Goal: Information Seeking & Learning: Learn about a topic

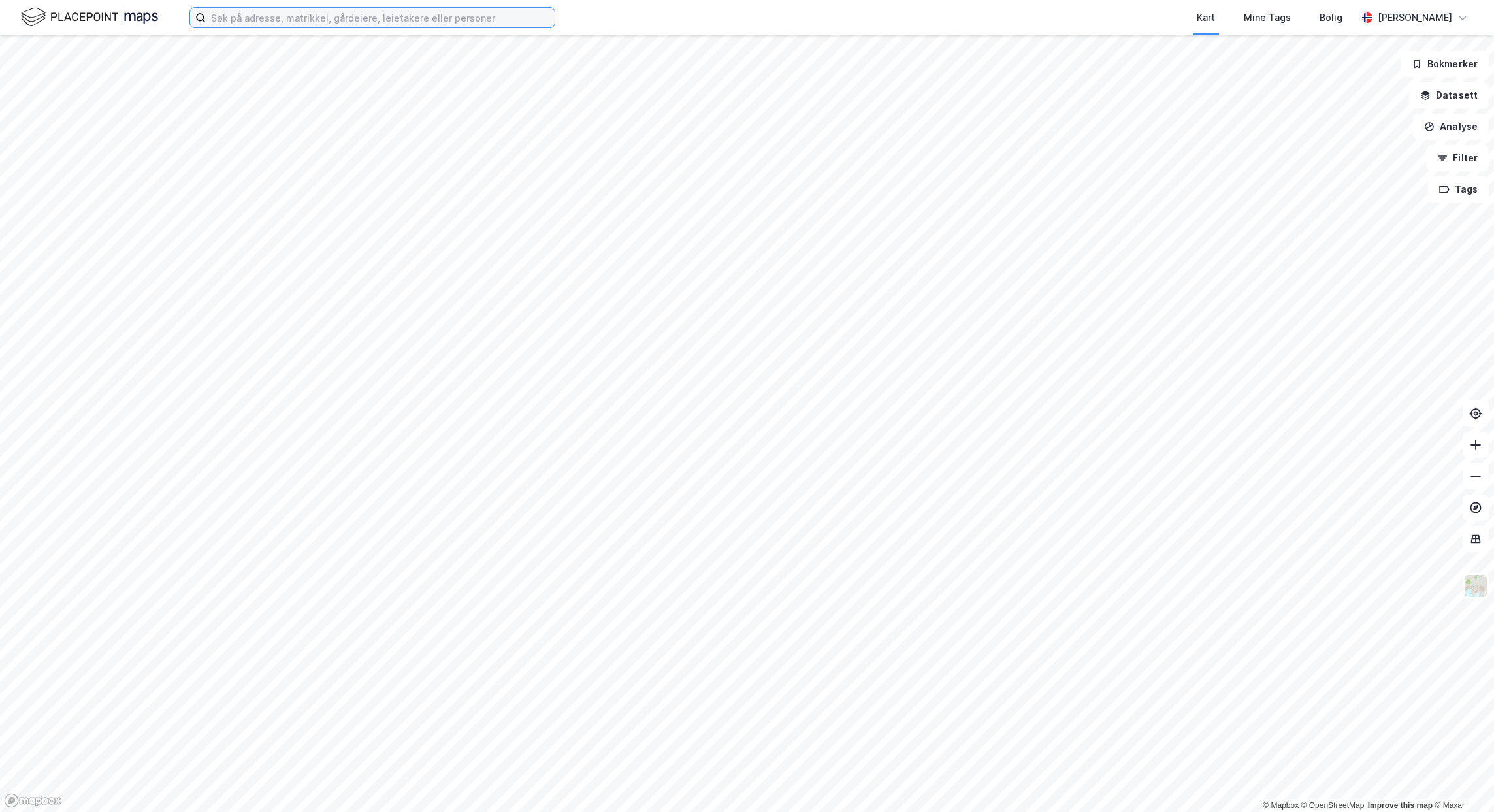
click at [293, 22] on input at bounding box center [380, 17] width 349 height 19
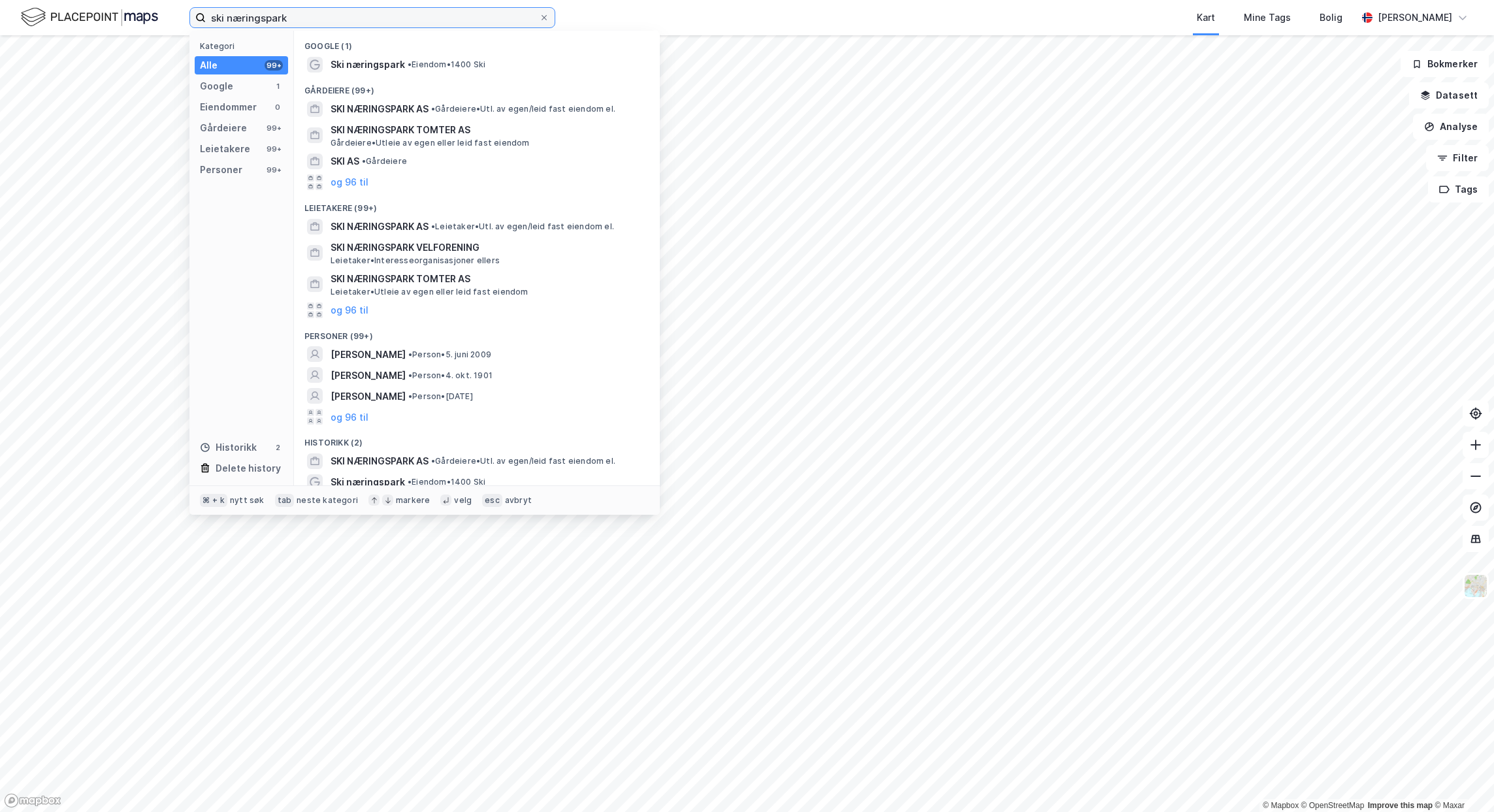
type input "ski næringspark"
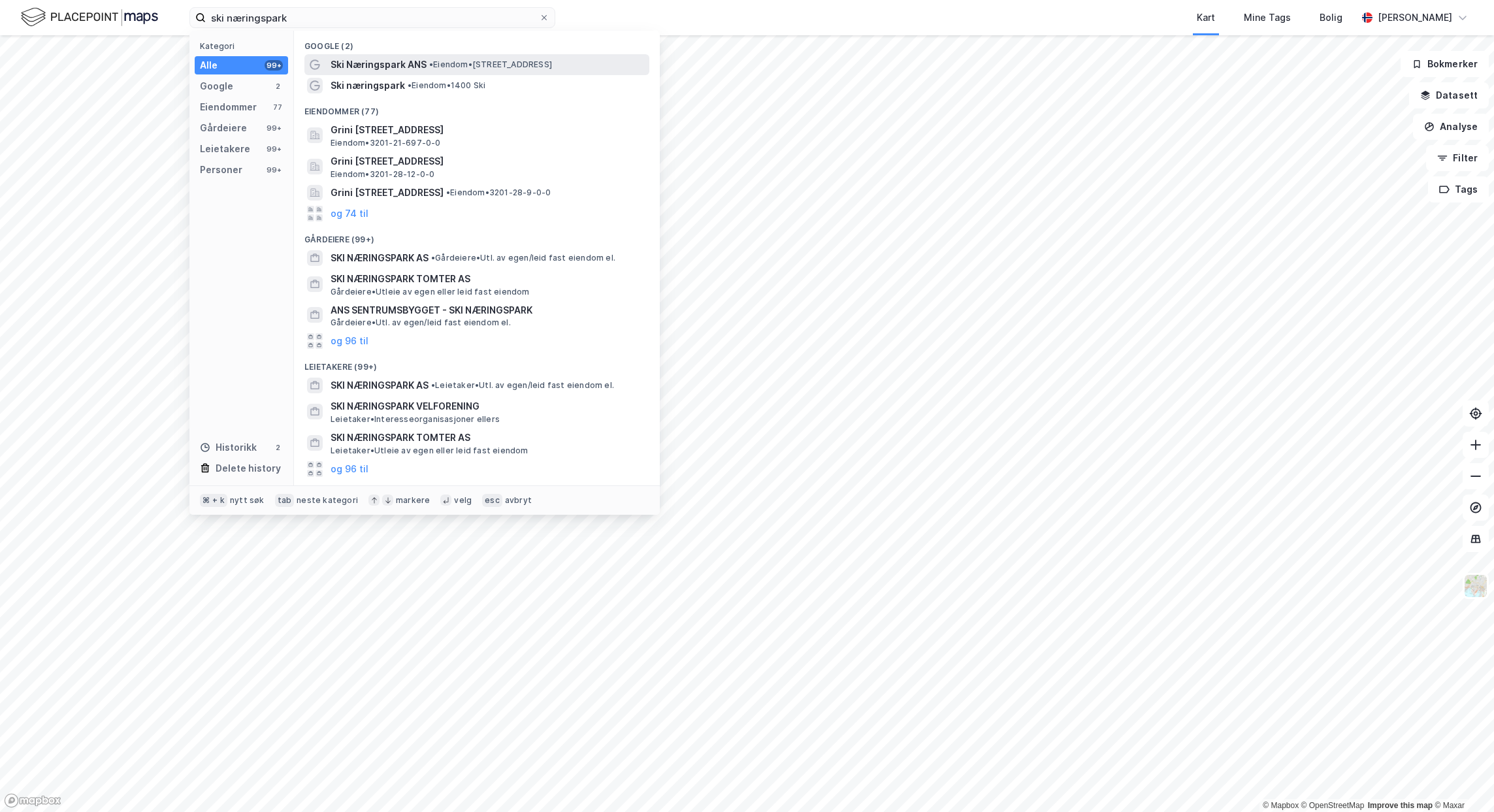
click at [453, 72] on div "Ski Næringspark ANS • Eiendom • [STREET_ADDRESS]" at bounding box center [477, 64] width 345 height 21
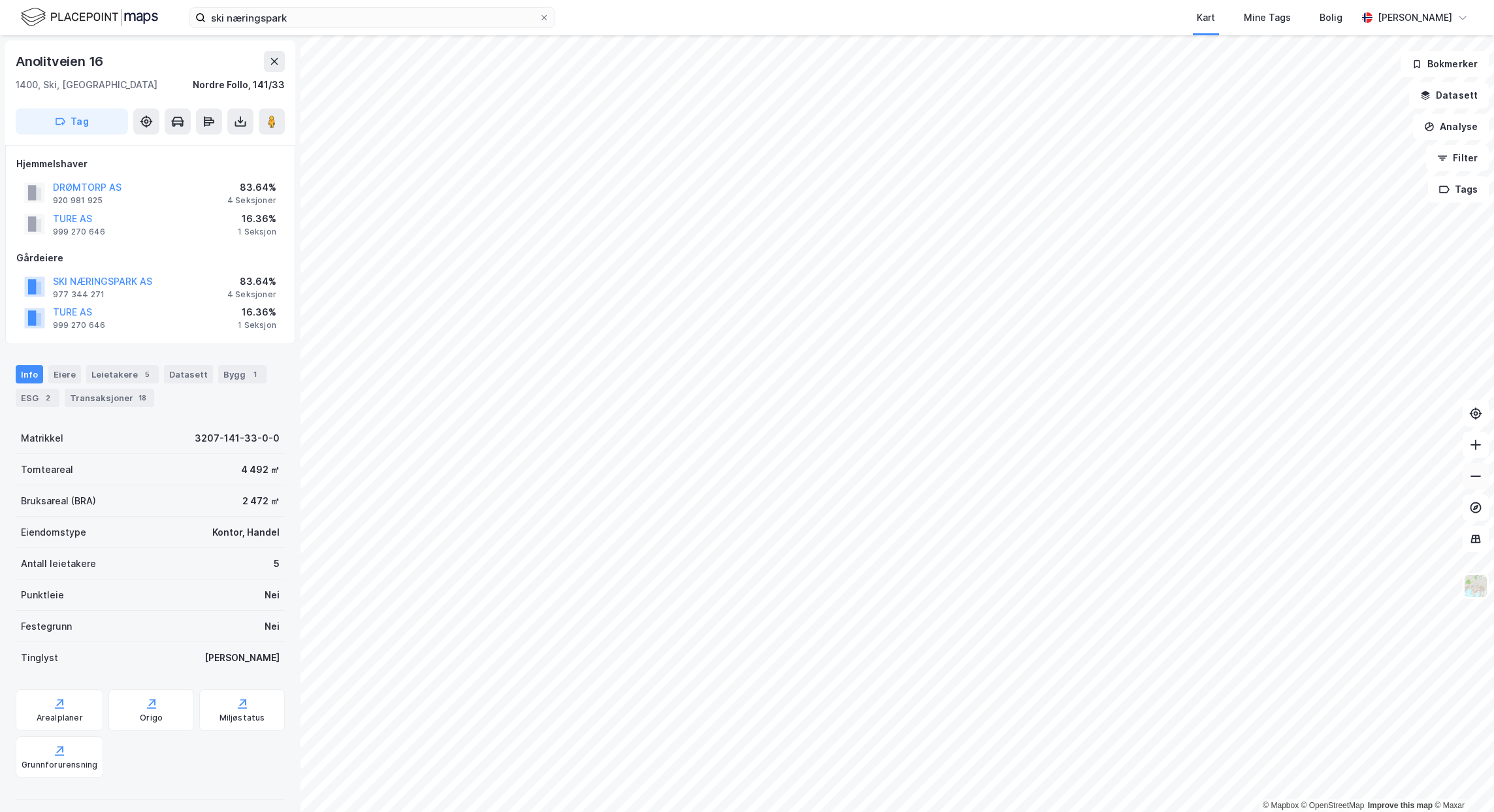
click at [1475, 479] on icon at bounding box center [1476, 476] width 13 height 13
click at [1466, 441] on button at bounding box center [1475, 445] width 26 height 26
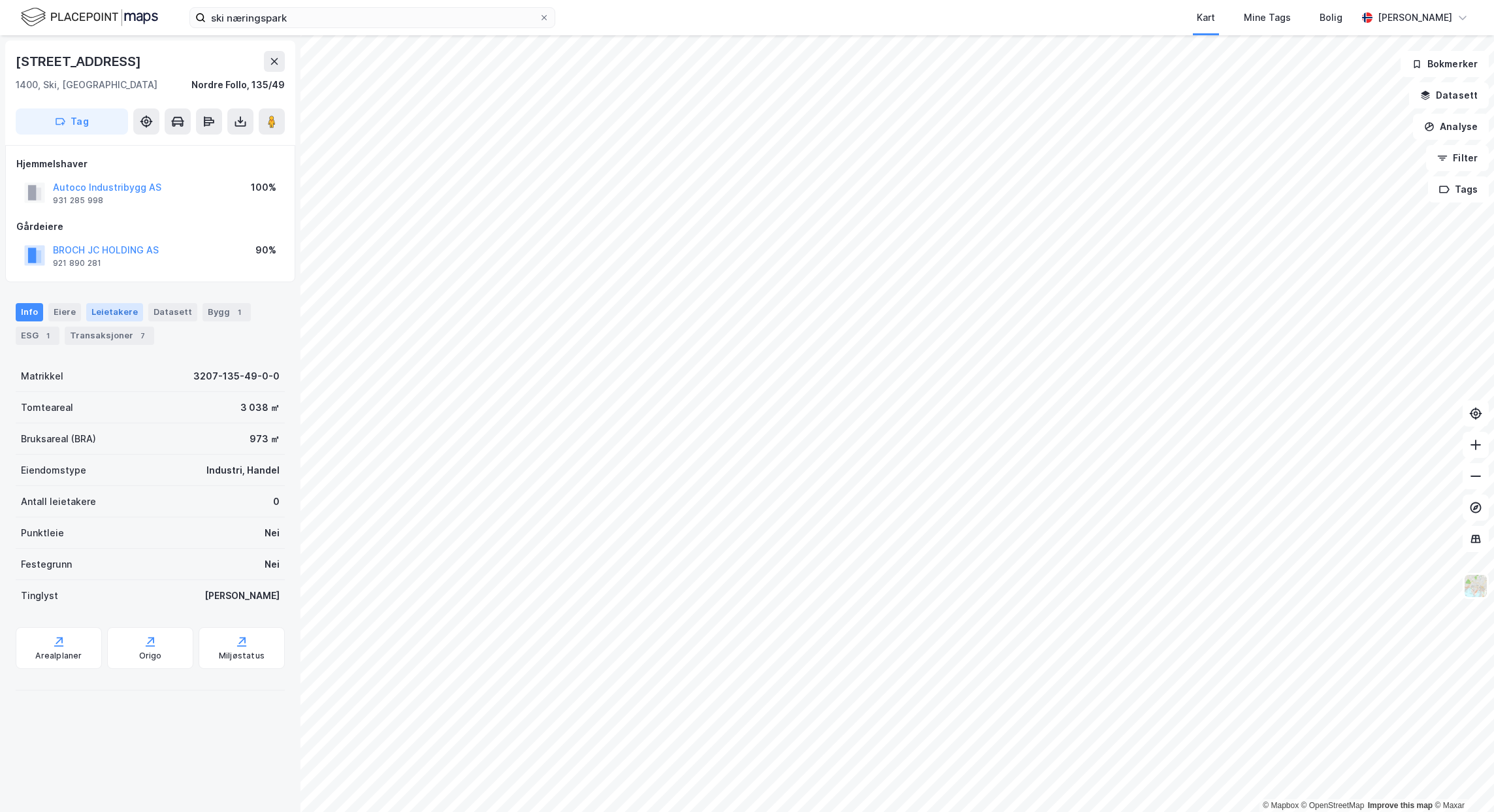
click at [96, 307] on div "Leietakere" at bounding box center [115, 312] width 57 height 19
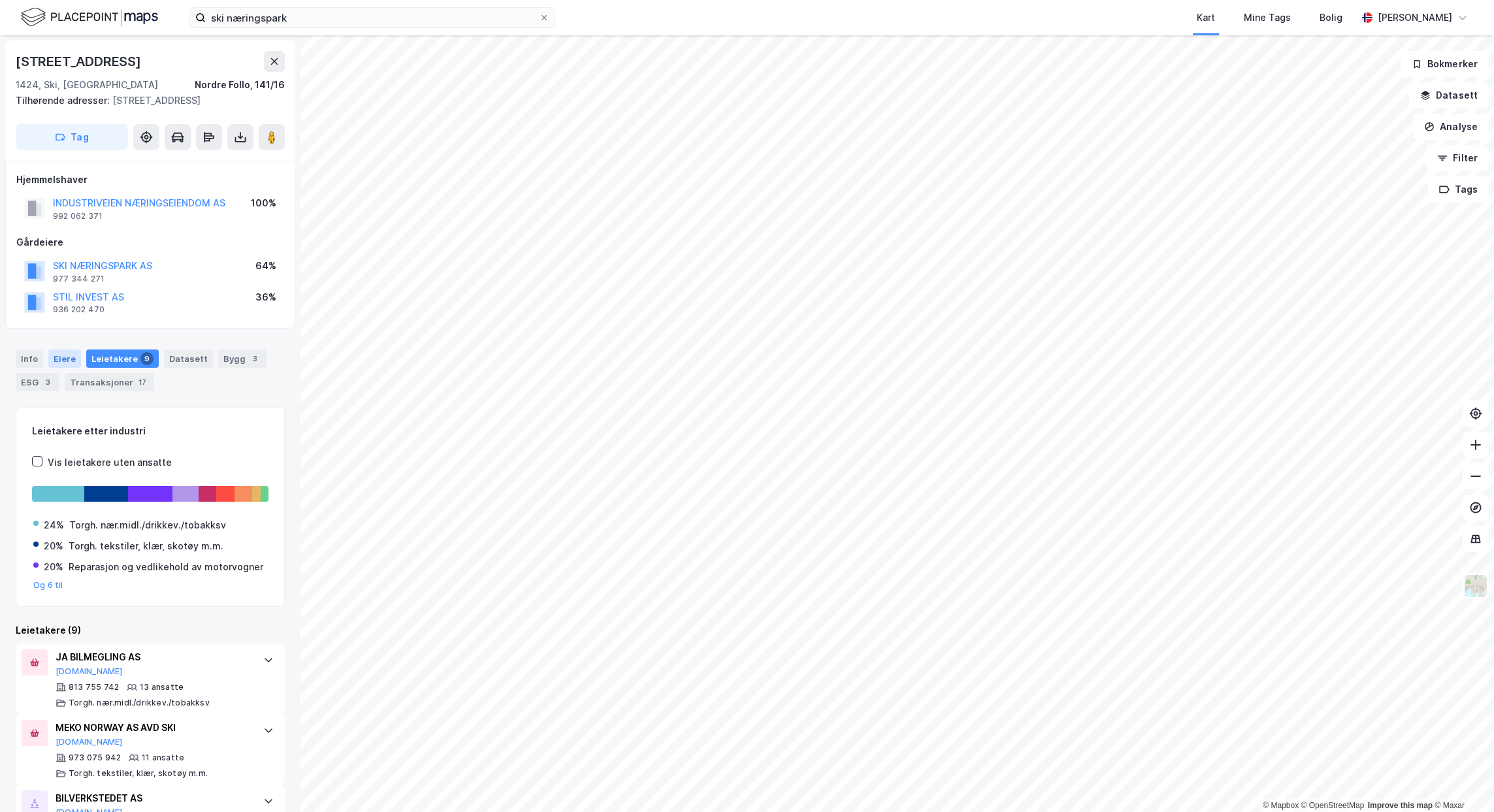
click at [70, 352] on div "Eiere" at bounding box center [64, 359] width 33 height 19
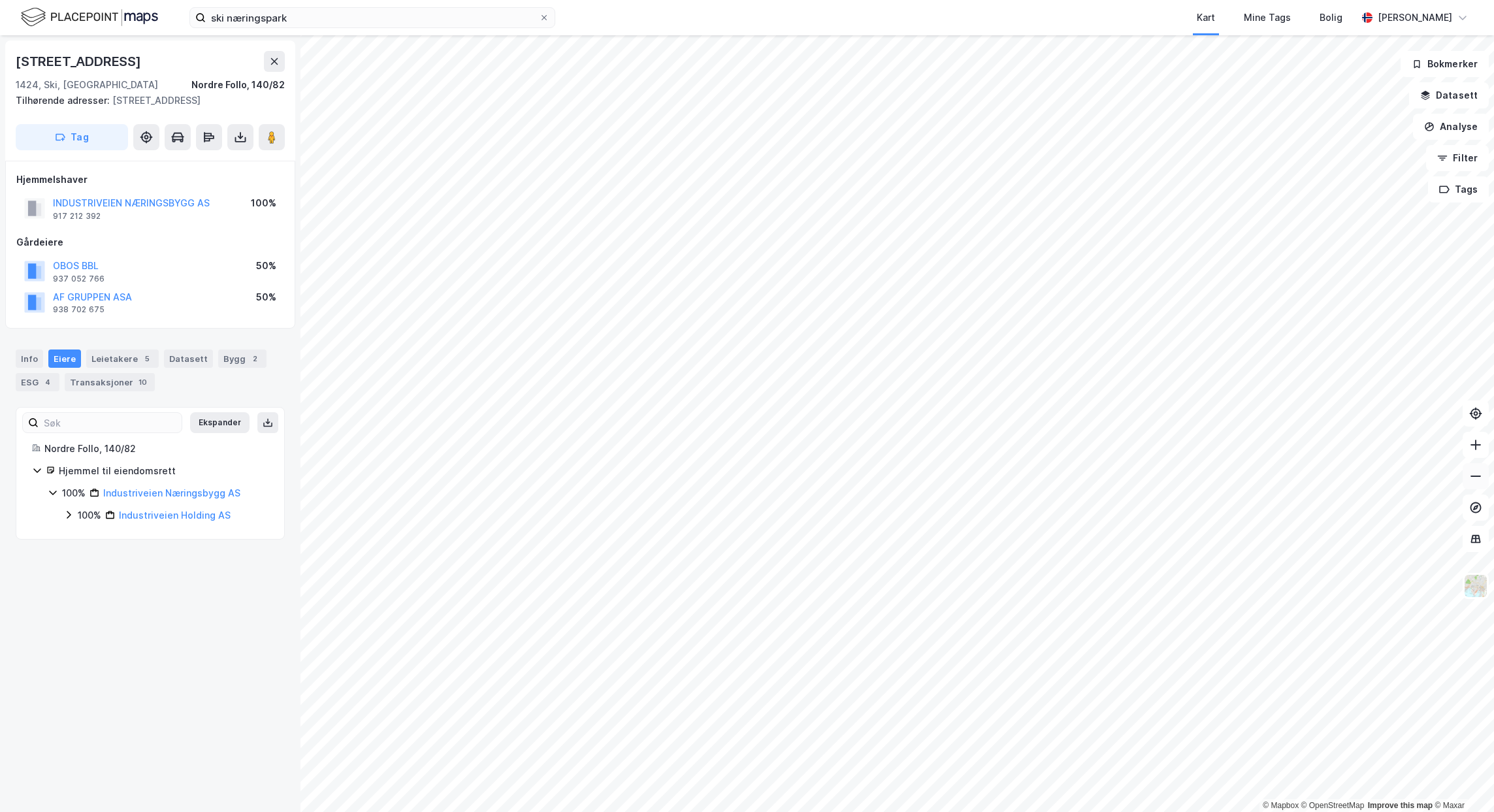
click at [1478, 484] on button at bounding box center [1475, 476] width 26 height 26
